Goal: Navigation & Orientation: Find specific page/section

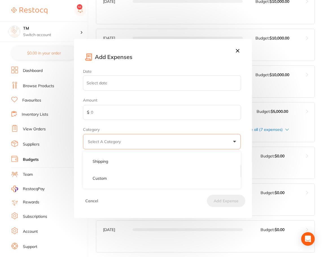
scroll to position [1033, 0]
click at [237, 50] on icon at bounding box center [237, 50] width 3 height 3
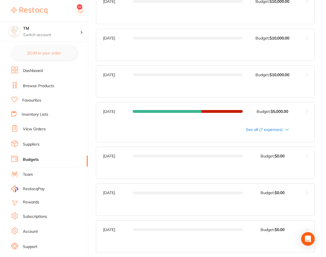
scroll to position [864, 0]
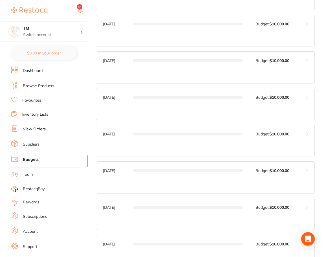
click at [45, 84] on link "Browse Products" at bounding box center [38, 86] width 31 height 6
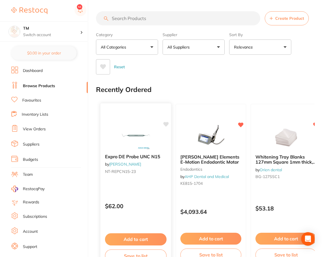
click at [166, 124] on icon at bounding box center [165, 124] width 5 height 5
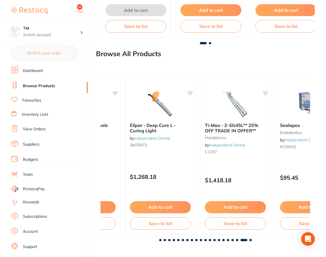
scroll to position [0, 3845]
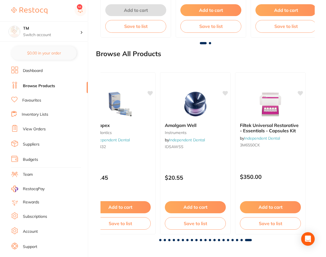
click at [38, 114] on link "Inventory Lists" at bounding box center [35, 115] width 27 height 6
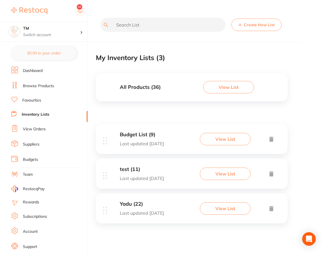
click at [180, 95] on div "All Products ( 36 ) View List" at bounding box center [192, 87] width 192 height 28
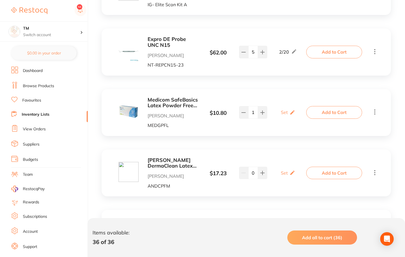
scroll to position [2103, 0]
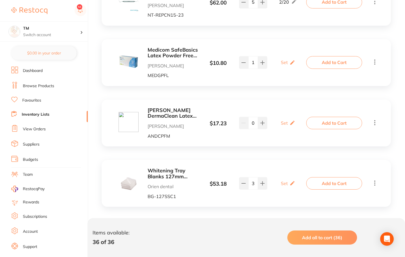
click at [39, 219] on link "Subscriptions" at bounding box center [35, 217] width 24 height 6
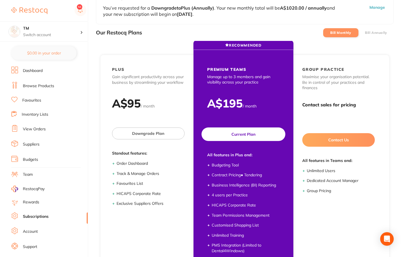
scroll to position [13, 0]
